Goal: Information Seeking & Learning: Check status

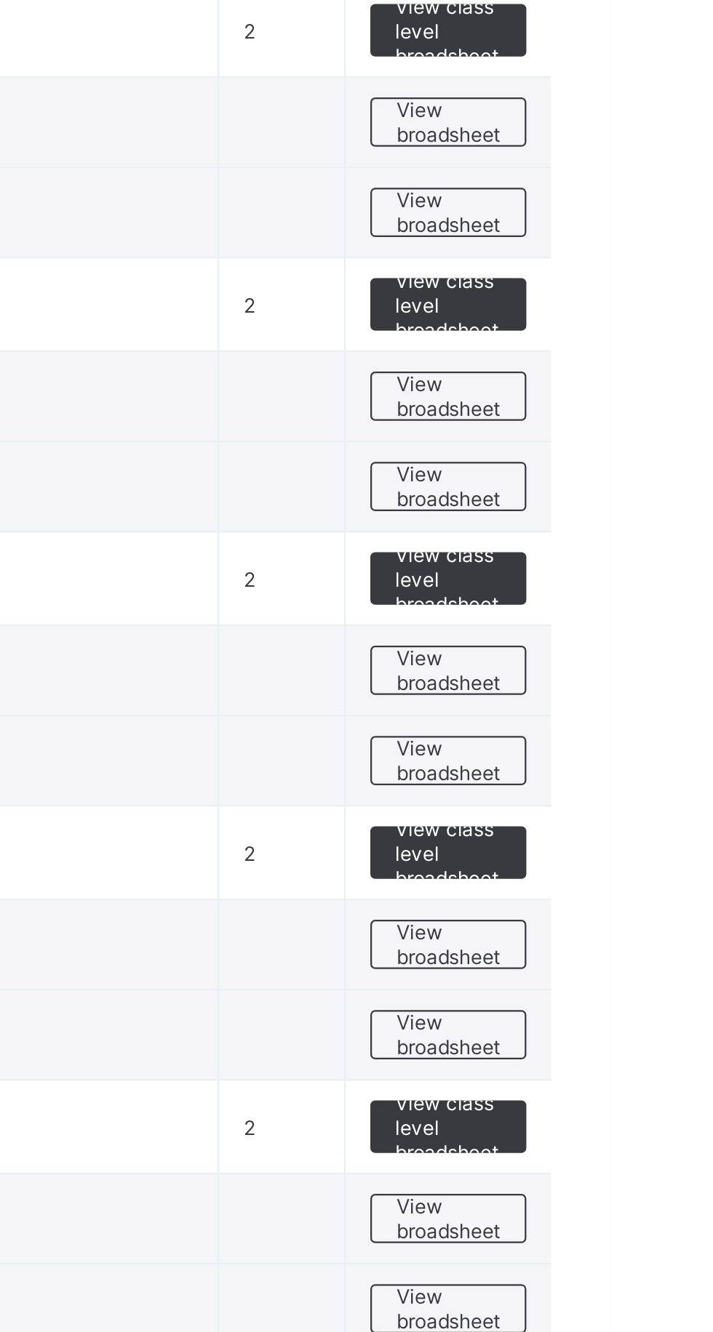
click at [639, 844] on span "View broadsheet" at bounding box center [641, 850] width 46 height 22
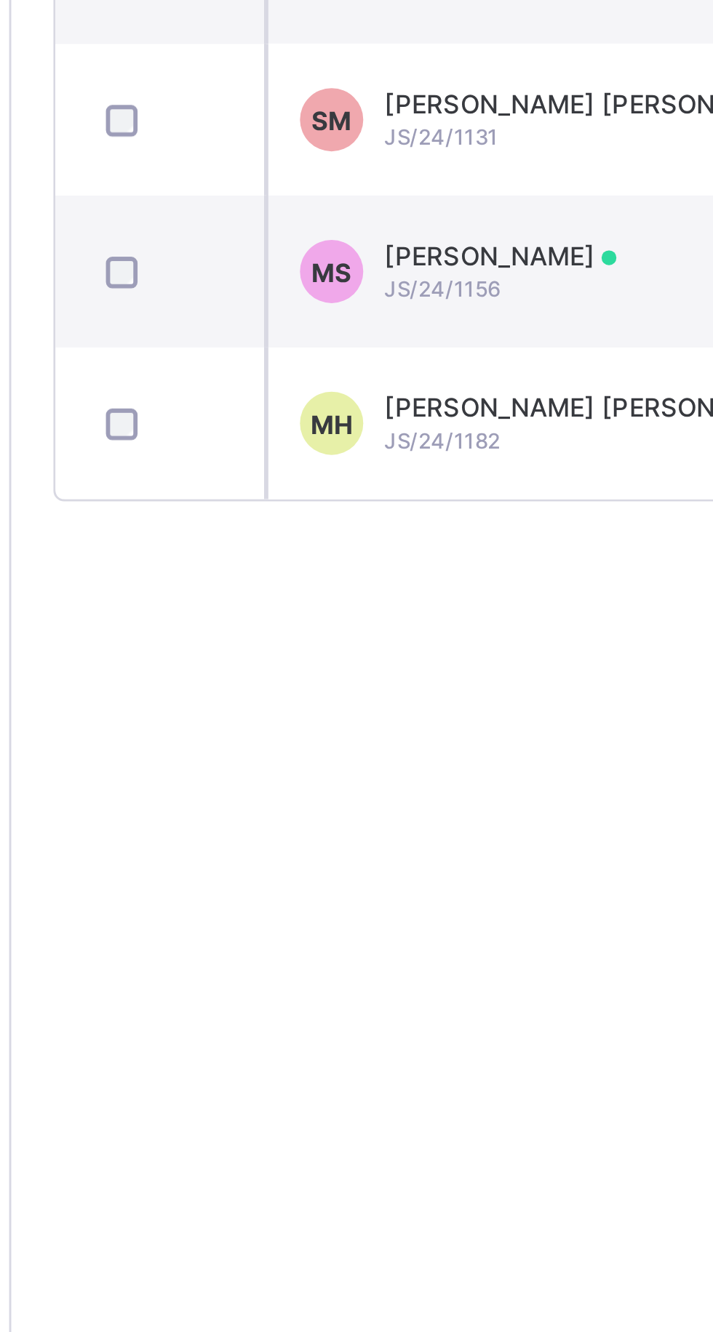
click at [364, 783] on div "[PERSON_NAME] [PERSON_NAME]/24/1182" at bounding box center [380, 777] width 155 height 22
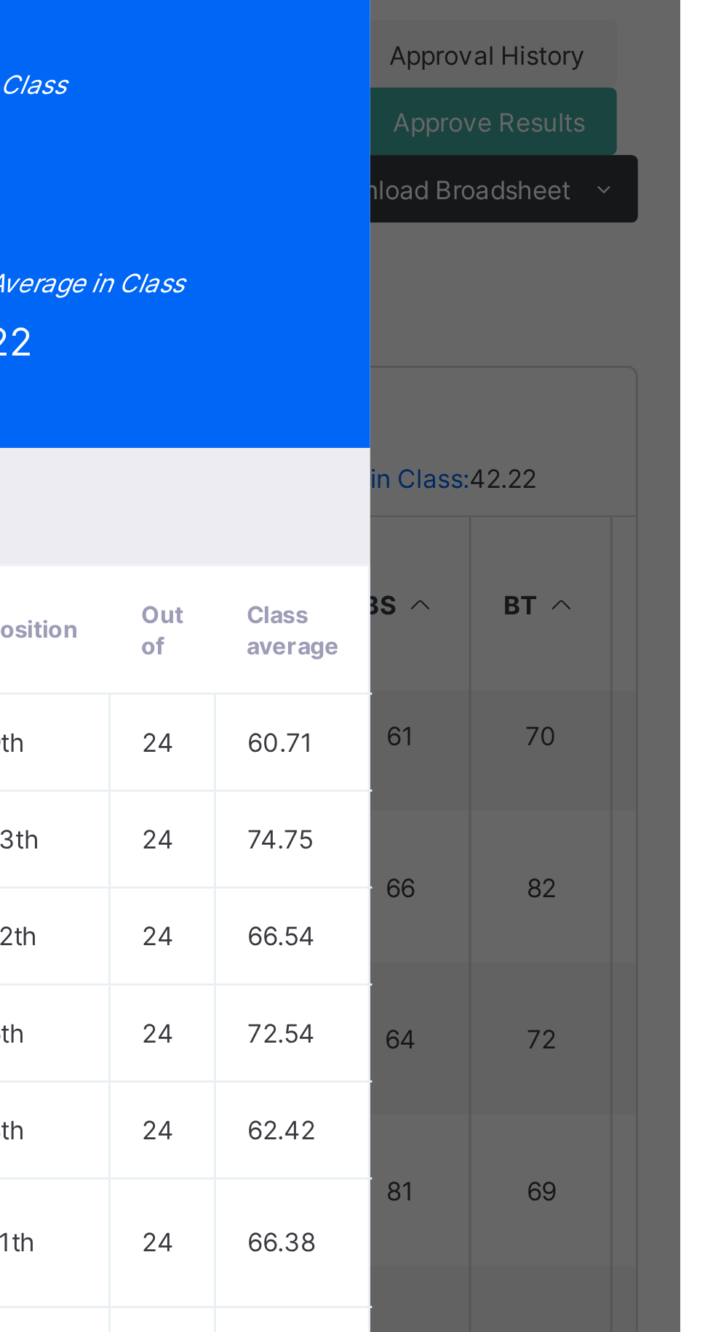
click at [586, 151] on span "View Reportsheet" at bounding box center [554, 140] width 64 height 22
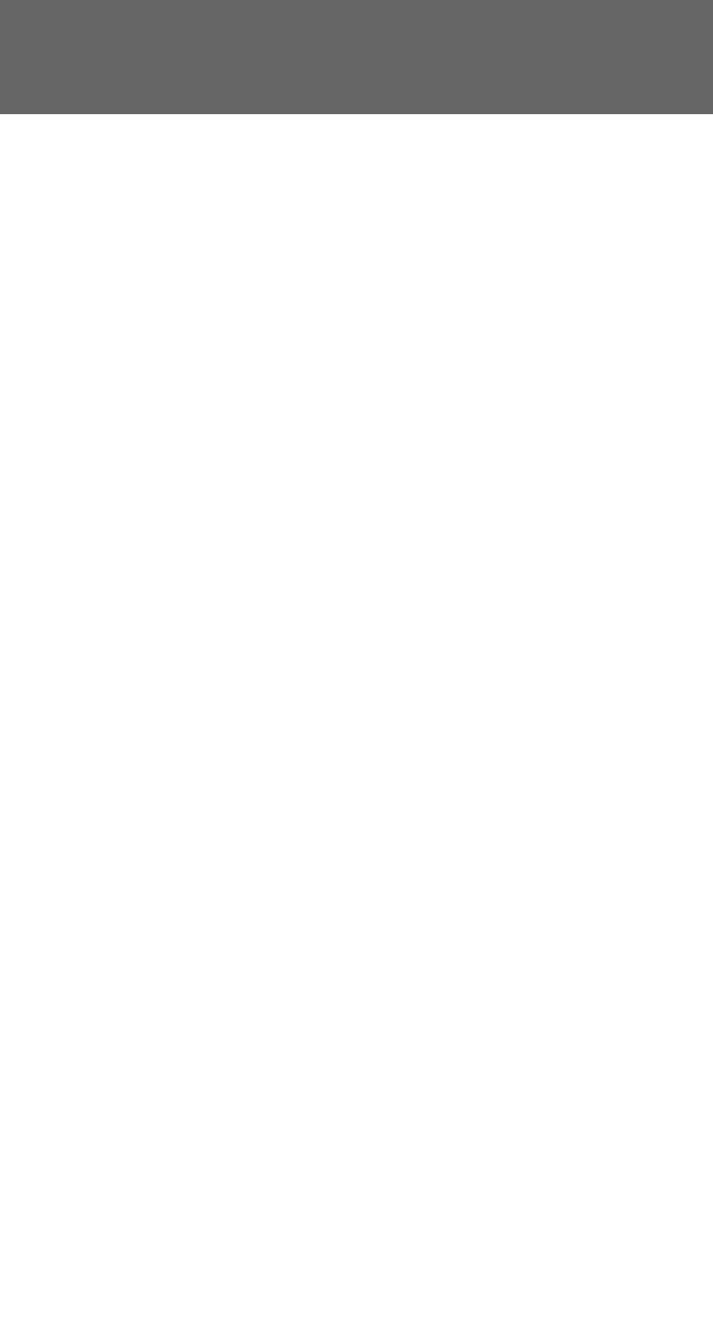
click at [444, 1220] on span "Close" at bounding box center [432, 1214] width 23 height 11
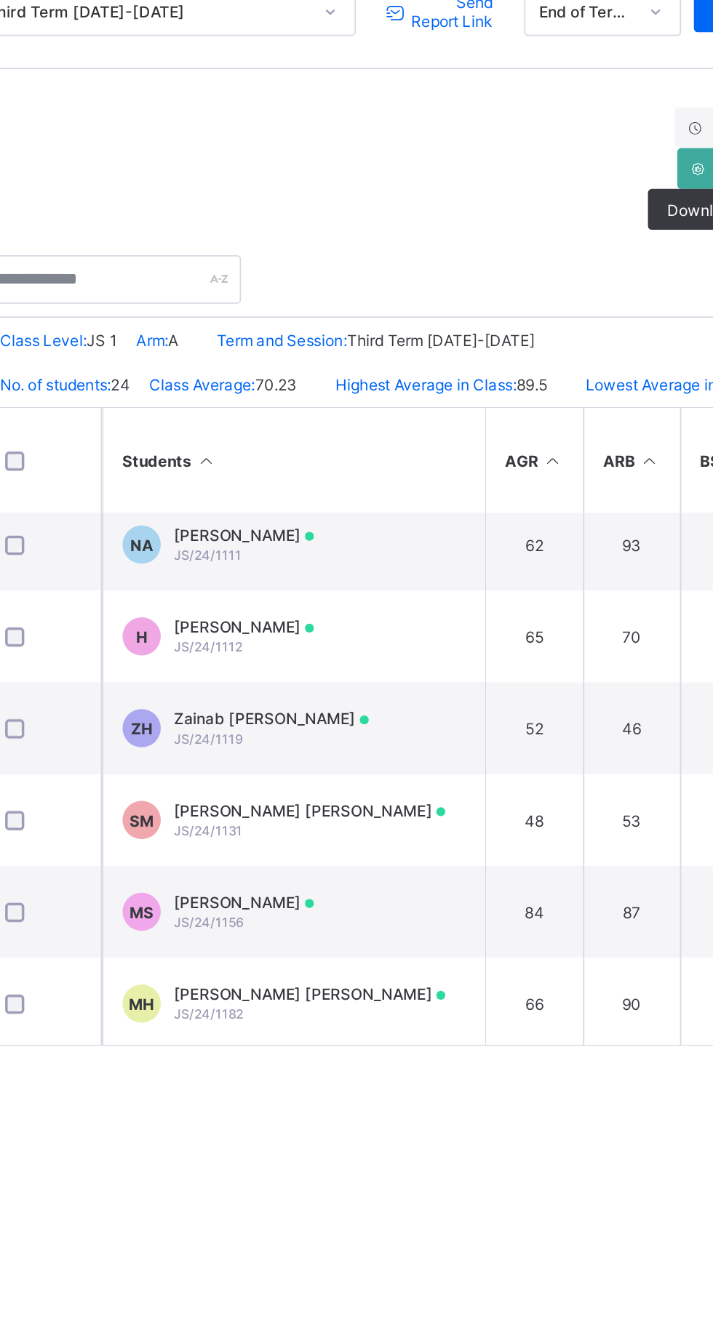
scroll to position [958, 0]
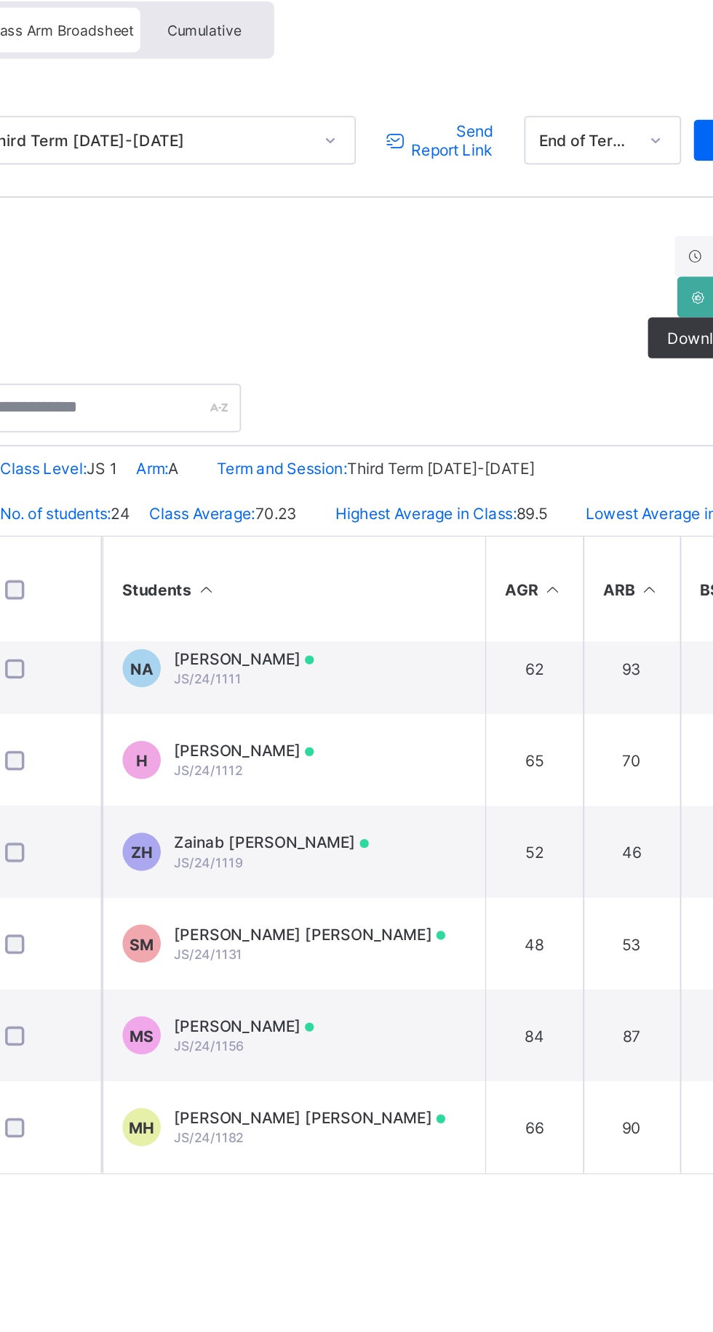
click at [466, 212] on span "Send Report Link" at bounding box center [462, 214] width 48 height 22
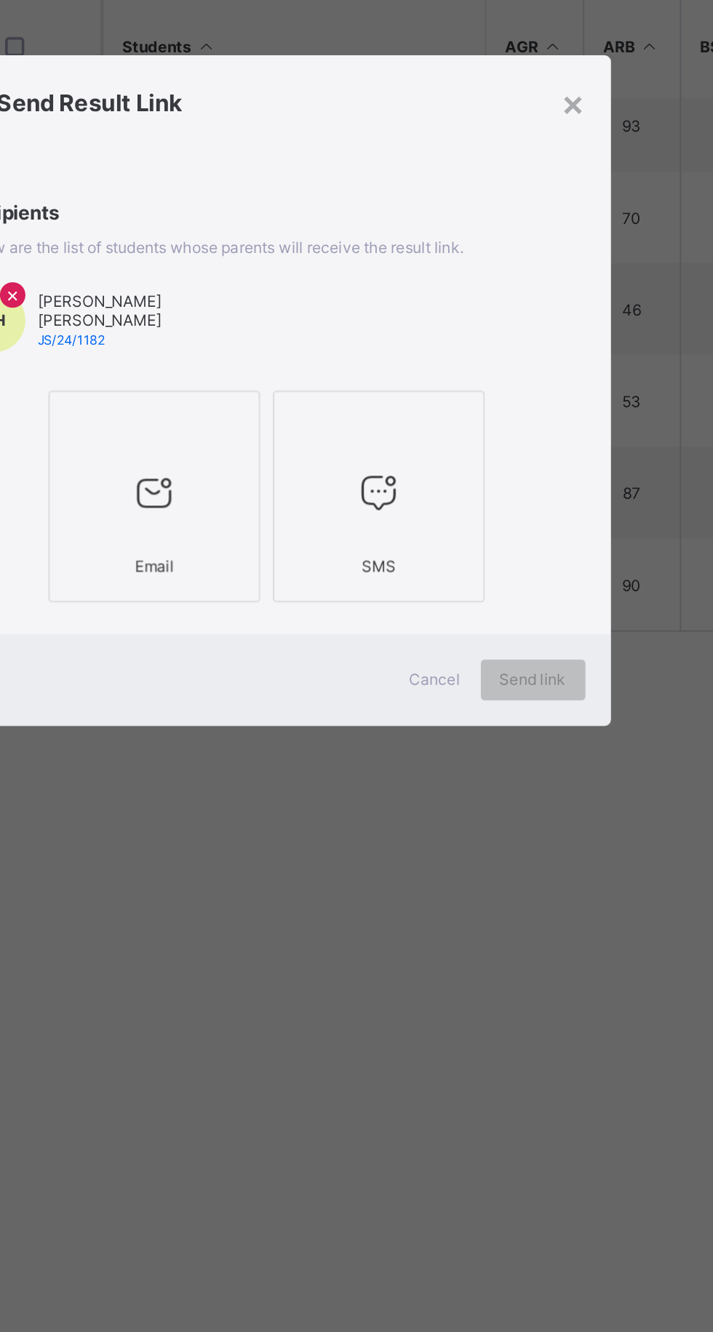
click at [345, 696] on div at bounding box center [292, 685] width 105 height 22
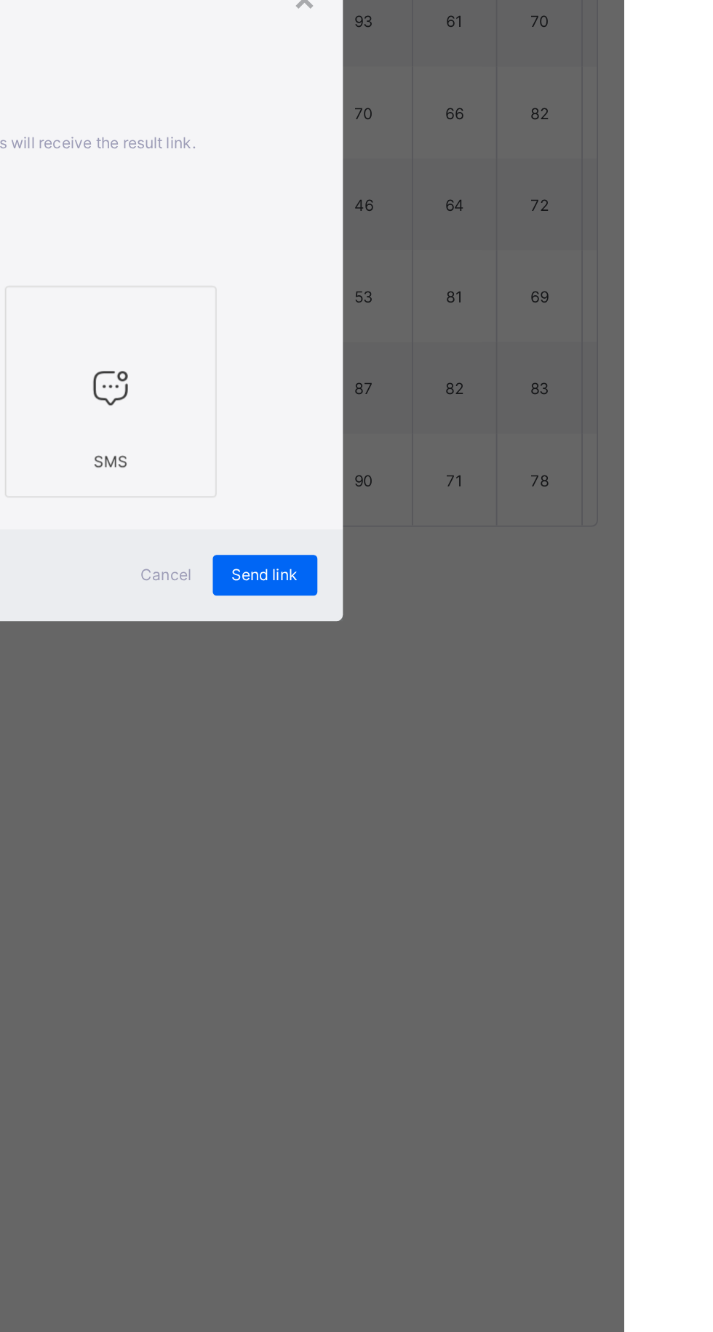
click at [527, 836] on span "Send link" at bounding box center [508, 830] width 38 height 11
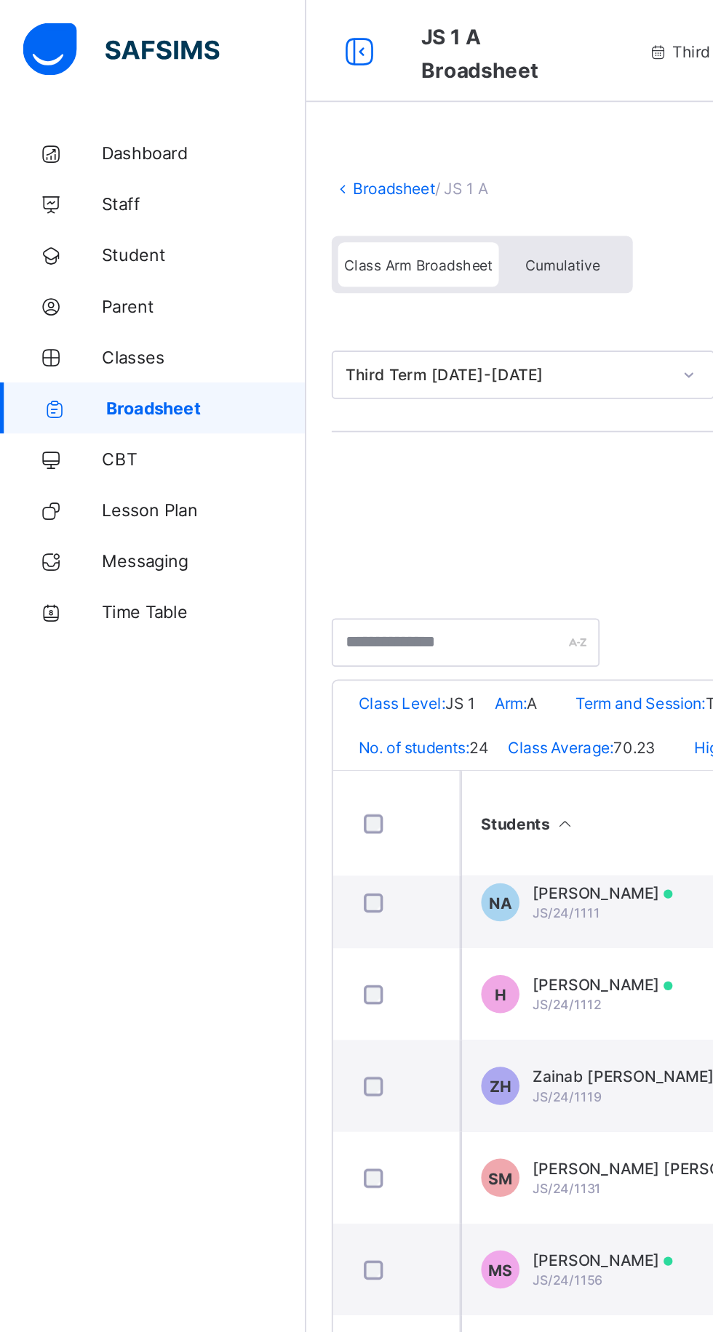
click at [104, 238] on span "Broadsheet" at bounding box center [117, 233] width 114 height 12
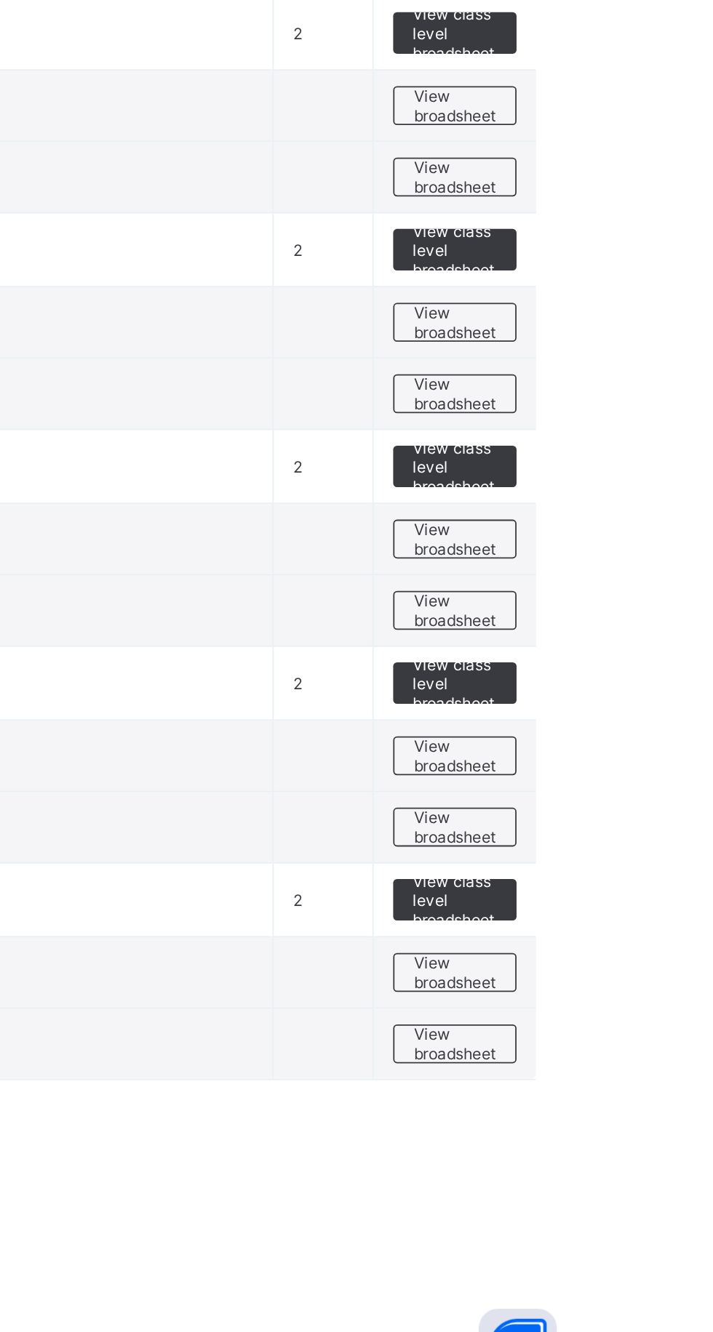
click at [654, 967] on span "View broadsheet" at bounding box center [641, 972] width 46 height 22
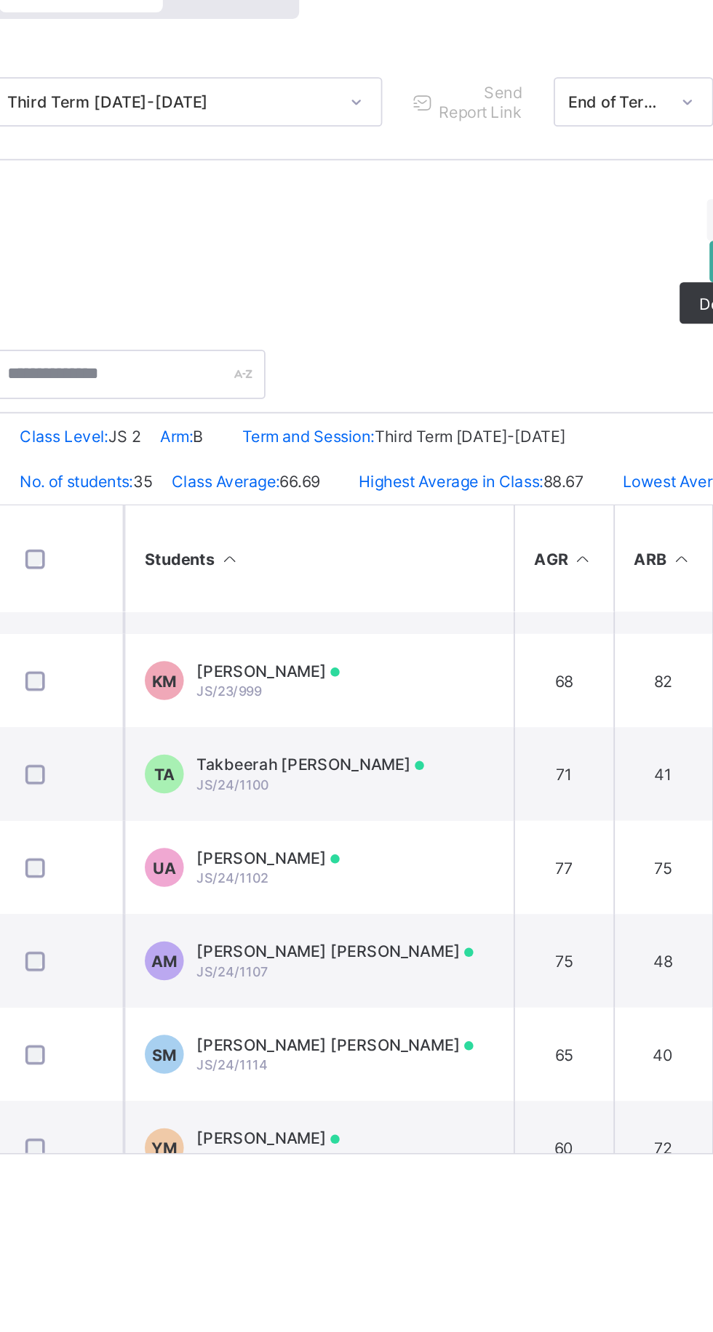
scroll to position [1441, 0]
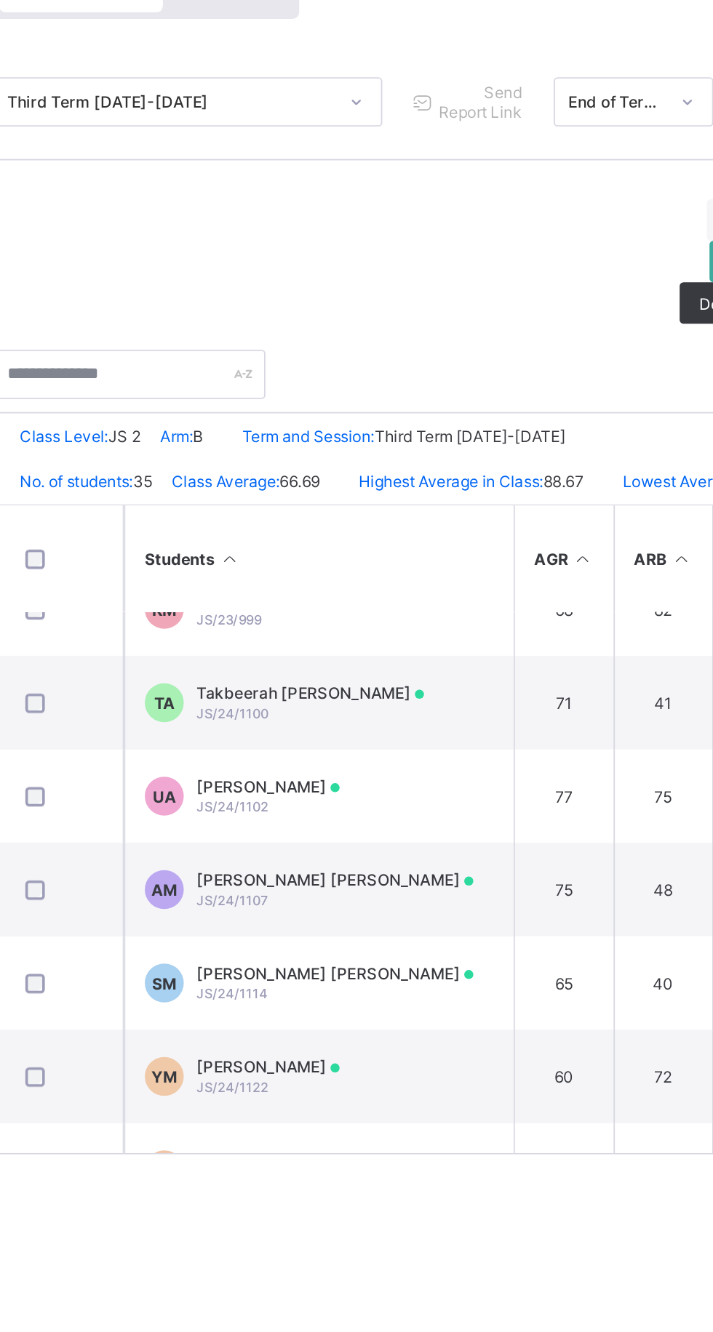
click at [422, 647] on td "AM [PERSON_NAME] [PERSON_NAME]/24/1107" at bounding box center [372, 655] width 218 height 52
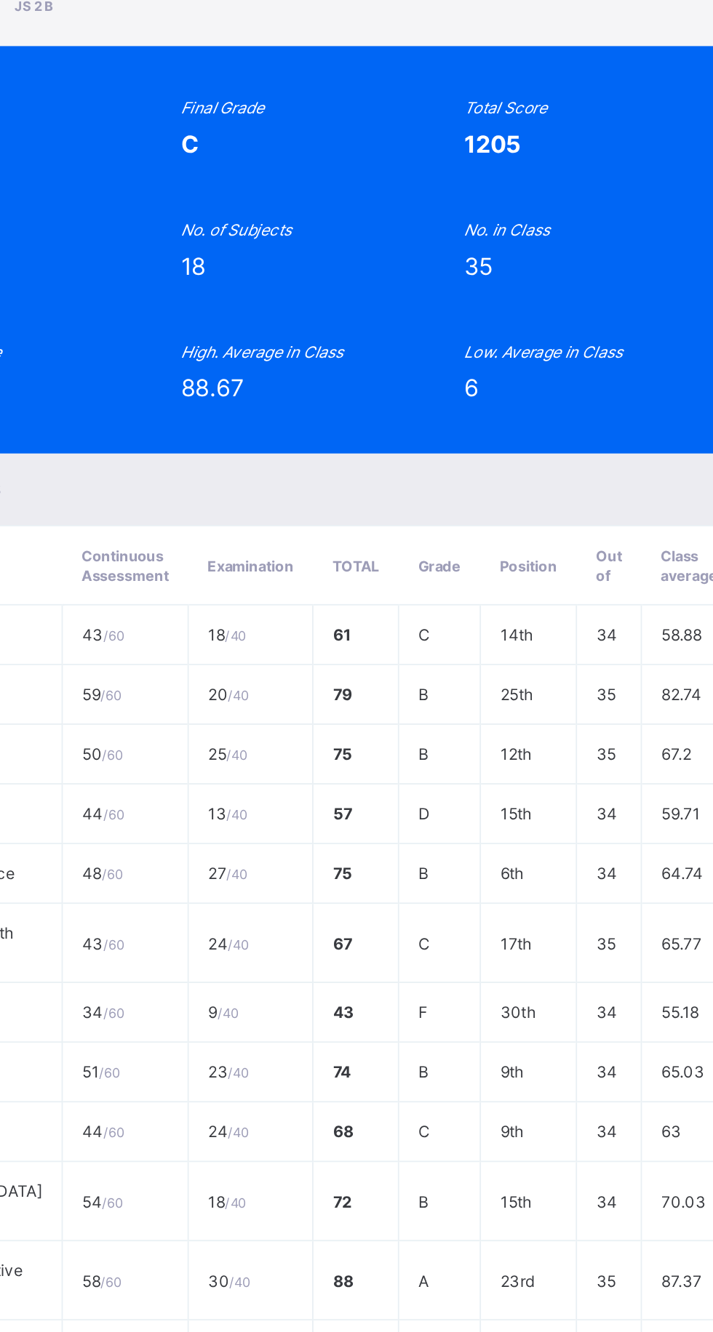
scroll to position [0, 0]
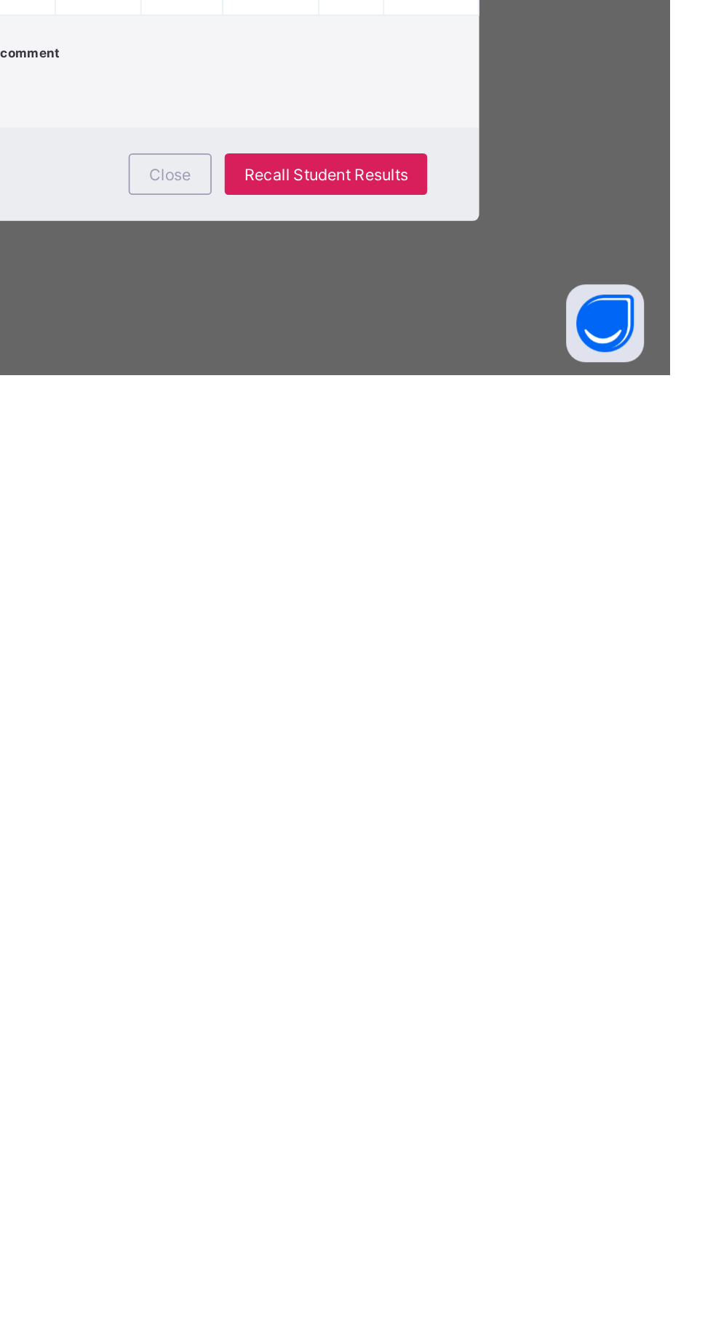
click at [444, 1225] on span "Close" at bounding box center [432, 1219] width 23 height 11
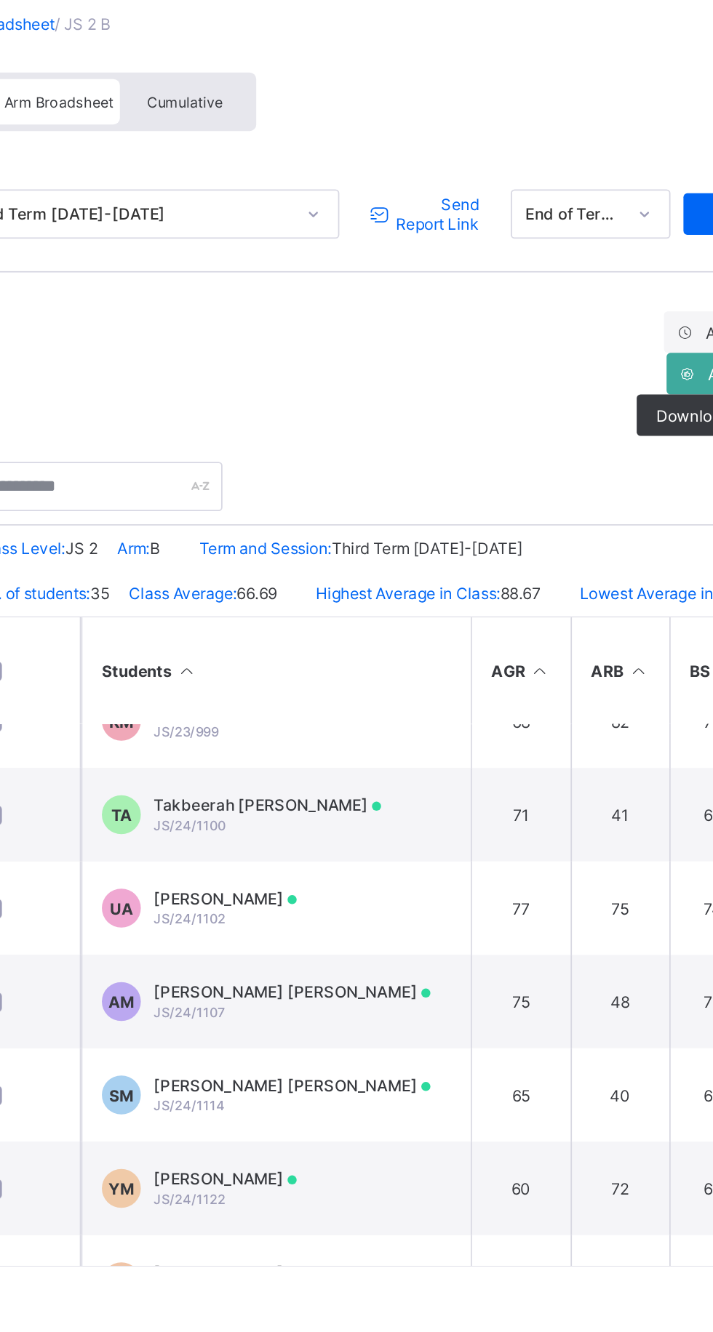
click at [469, 218] on span "Send Report Link" at bounding box center [462, 214] width 48 height 22
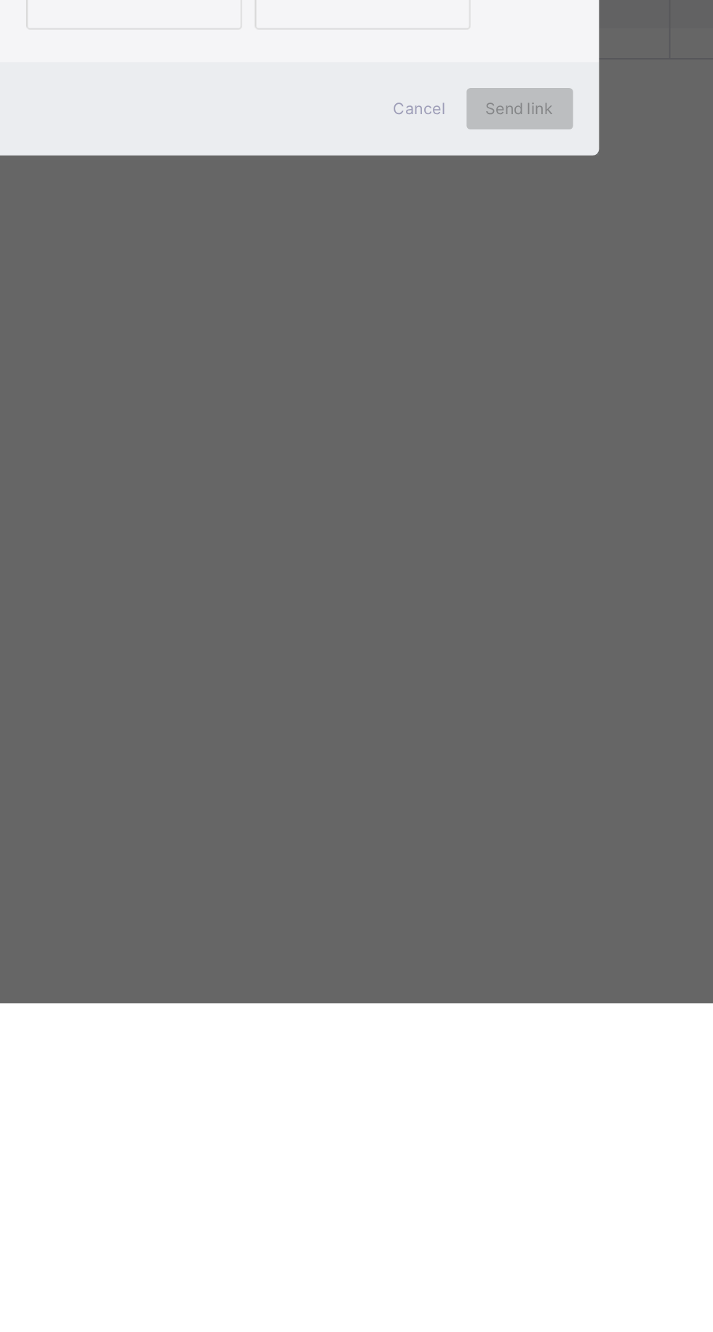
click at [345, 779] on div "Email" at bounding box center [292, 765] width 105 height 25
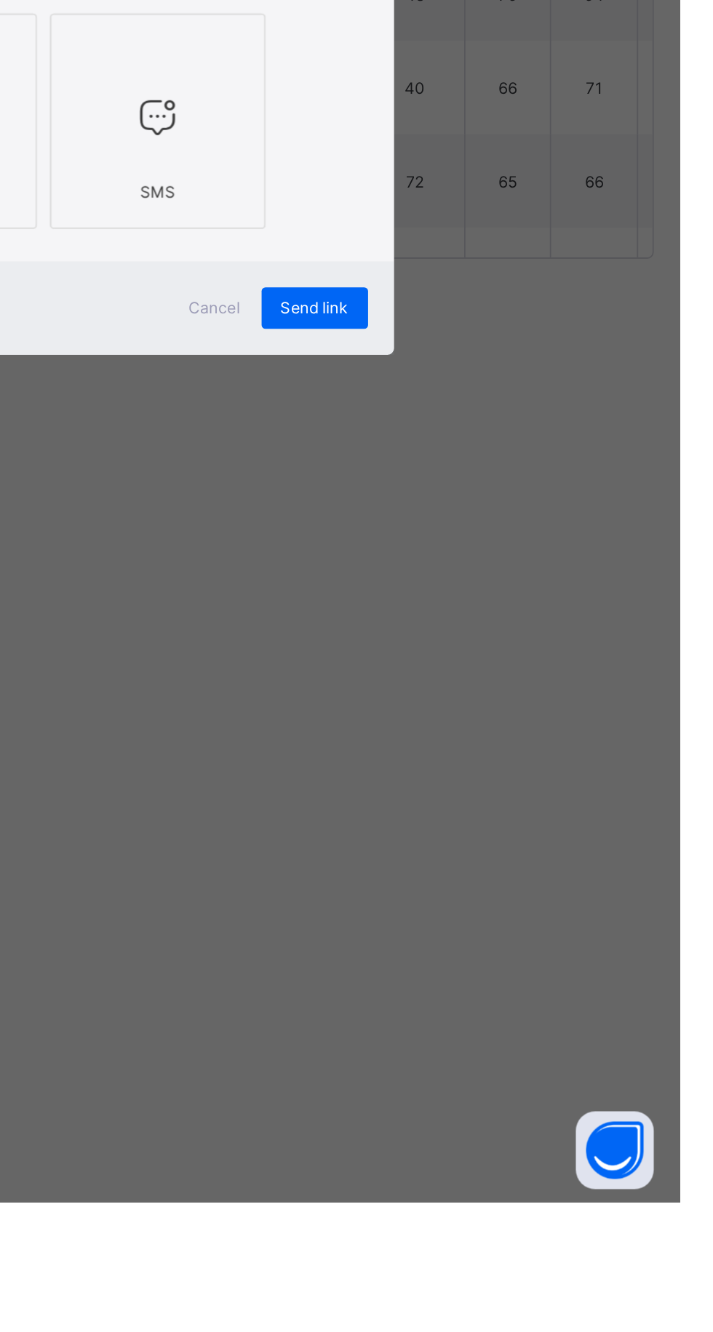
click at [527, 836] on span "Send link" at bounding box center [508, 830] width 38 height 11
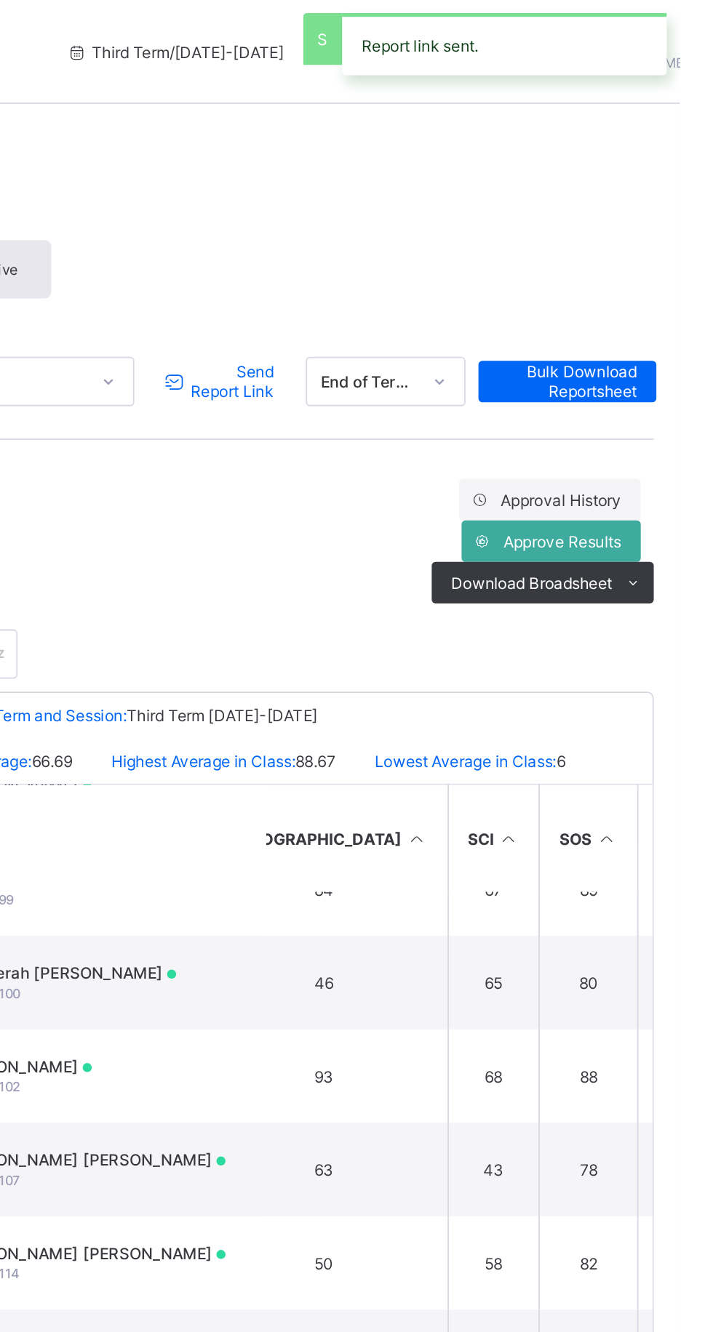
scroll to position [1441, 856]
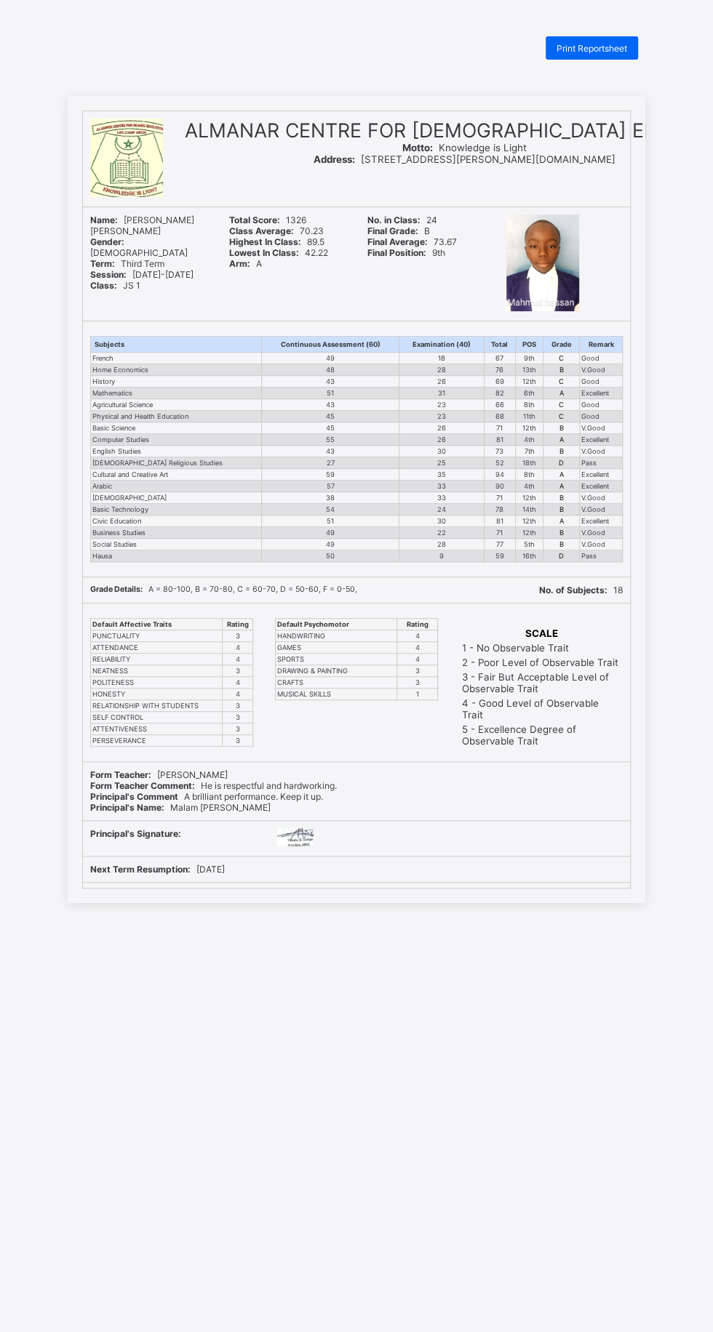
click at [600, 53] on span "Print Reportsheet" at bounding box center [591, 48] width 71 height 11
